Goal: Information Seeking & Learning: Check status

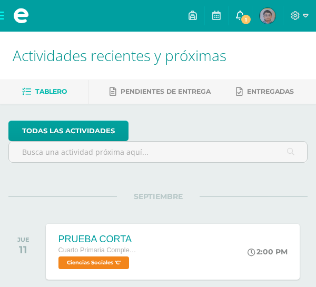
click at [238, 16] on icon at bounding box center [240, 15] width 8 height 9
click at [241, 19] on span "1" at bounding box center [246, 20] width 12 height 12
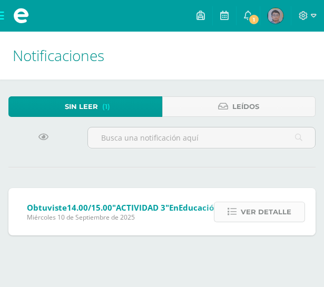
click at [237, 210] on icon at bounding box center [232, 212] width 9 height 9
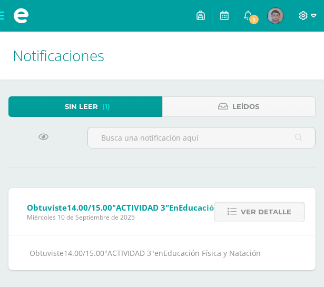
click at [304, 12] on icon at bounding box center [303, 15] width 9 height 9
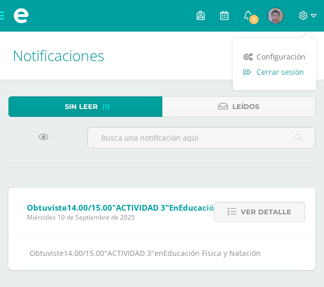
click at [281, 72] on span "Cerrar sesión" at bounding box center [280, 72] width 47 height 10
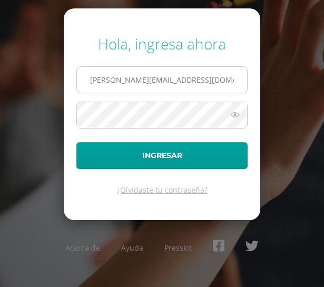
click at [178, 80] on input "s.chavarria.1cdb@gmail.com" at bounding box center [162, 80] width 170 height 26
type input "e.chavarria.5bdb@gmail.com"
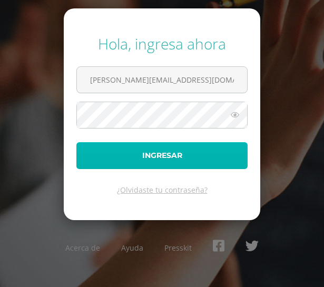
click at [156, 155] on button "Ingresar" at bounding box center [161, 155] width 171 height 27
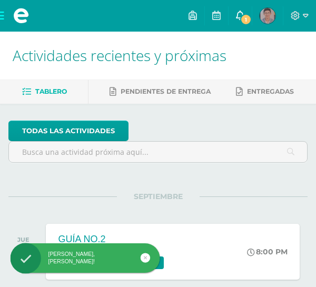
click at [246, 15] on span "1" at bounding box center [246, 20] width 12 height 12
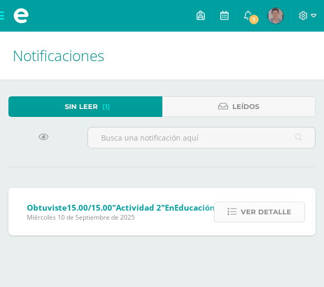
click at [249, 205] on span "Ver detalle" at bounding box center [266, 211] width 51 height 19
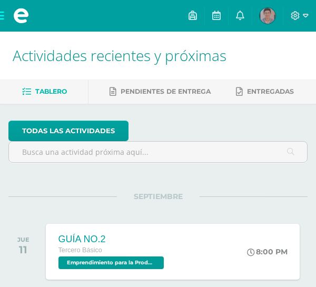
click at [260, 10] on span "[PERSON_NAME] Mi Perfil" at bounding box center [268, 15] width 20 height 21
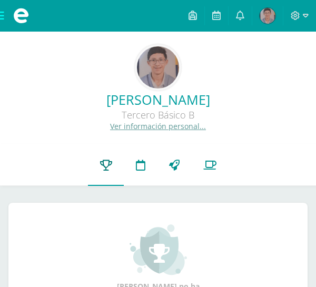
click at [108, 162] on icon at bounding box center [106, 165] width 12 height 11
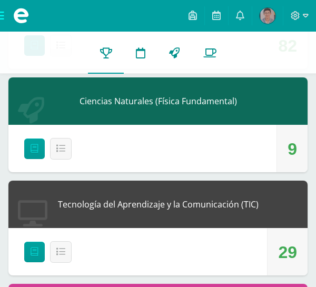
scroll to position [1317, 0]
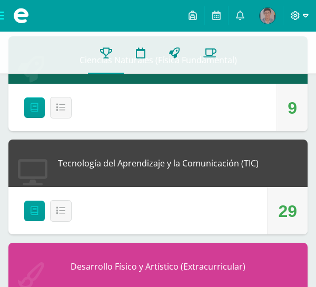
click at [296, 17] on icon at bounding box center [295, 15] width 9 height 9
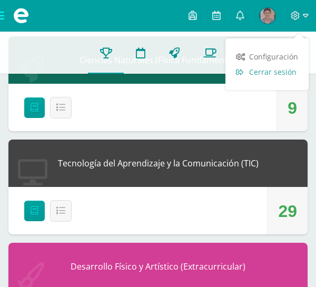
click at [280, 67] on span "Cerrar sesión" at bounding box center [272, 72] width 47 height 10
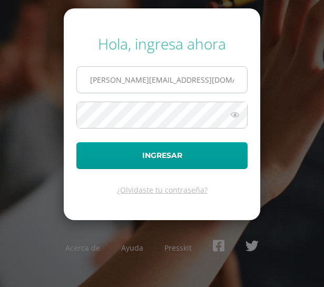
click at [148, 81] on input "[PERSON_NAME][EMAIL_ADDRESS][DOMAIN_NAME]" at bounding box center [162, 80] width 170 height 26
click at [153, 79] on input "[EMAIL_ADDRESS][DOMAIN_NAME]" at bounding box center [162, 80] width 170 height 26
type input "[PERSON_NAME][EMAIL_ADDRESS][DOMAIN_NAME]"
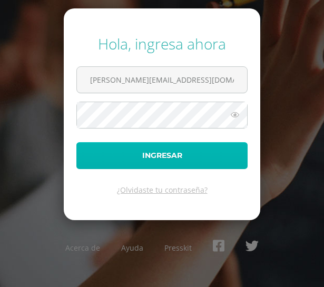
click at [152, 155] on button "Ingresar" at bounding box center [161, 155] width 171 height 27
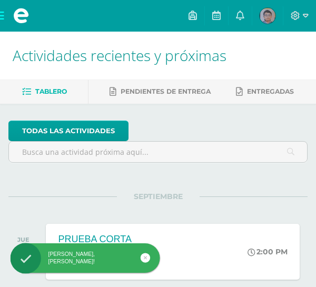
click at [265, 18] on img at bounding box center [268, 16] width 16 height 16
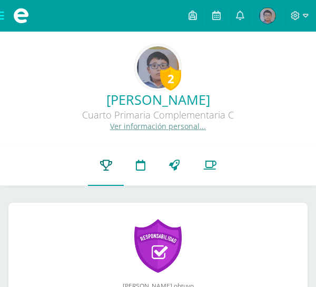
click at [101, 161] on icon at bounding box center [106, 165] width 12 height 11
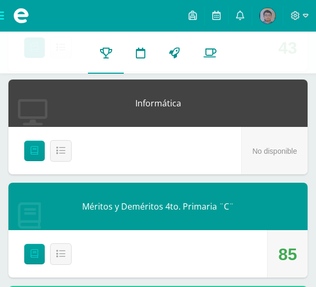
scroll to position [1159, 0]
